Goal: Use online tool/utility: Use online tool/utility

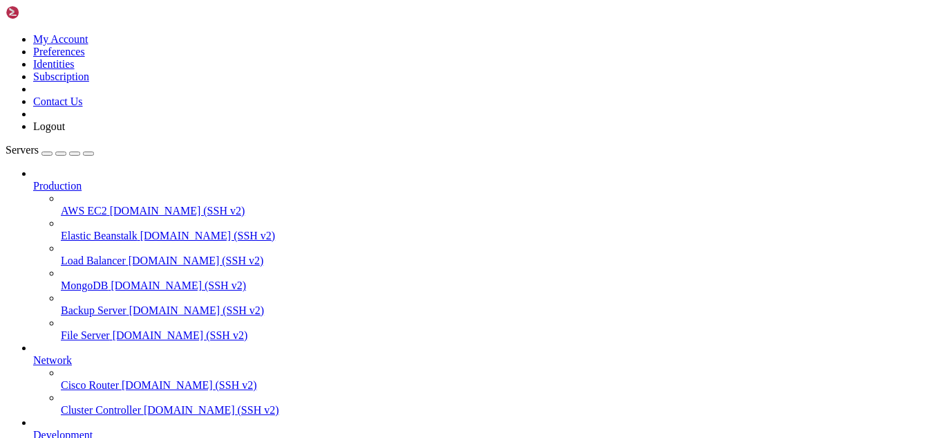
scroll to position [194, 0]
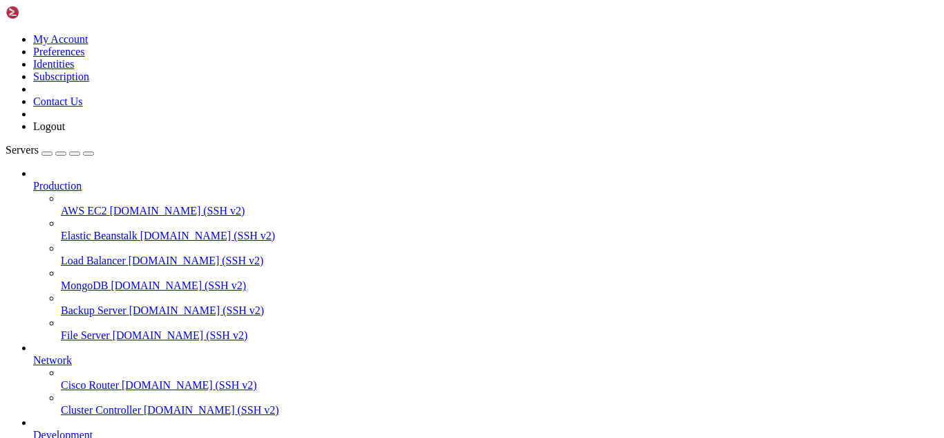
scroll to position [141, 0]
drag, startPoint x: 138, startPoint y: 1130, endPoint x: 11, endPoint y: 1043, distance: 153.6
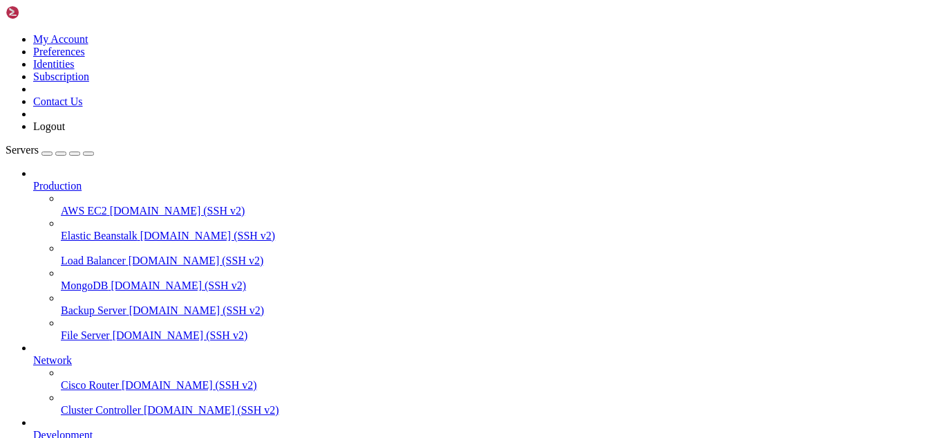
scroll to position [1293, 0]
drag, startPoint x: 535, startPoint y: 1100, endPoint x: 11, endPoint y: 916, distance: 555.4
